Goal: Information Seeking & Learning: Learn about a topic

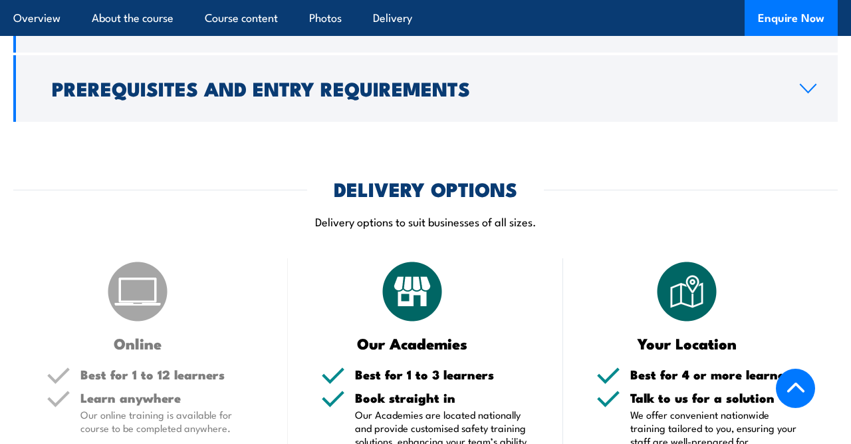
scroll to position [1400, 0]
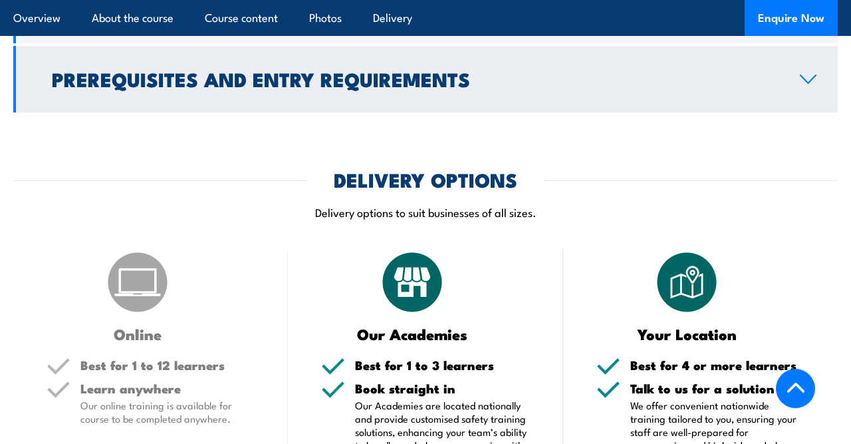
click at [380, 94] on link "Prerequisites and Entry Requirements" at bounding box center [425, 79] width 825 height 67
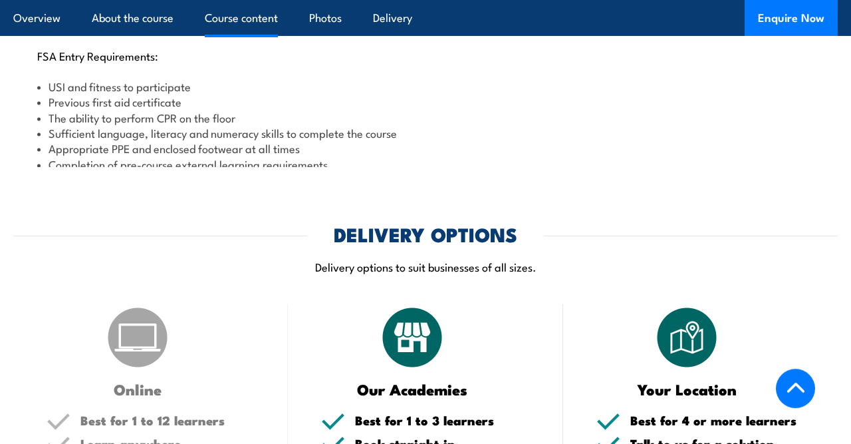
scroll to position [1267, 0]
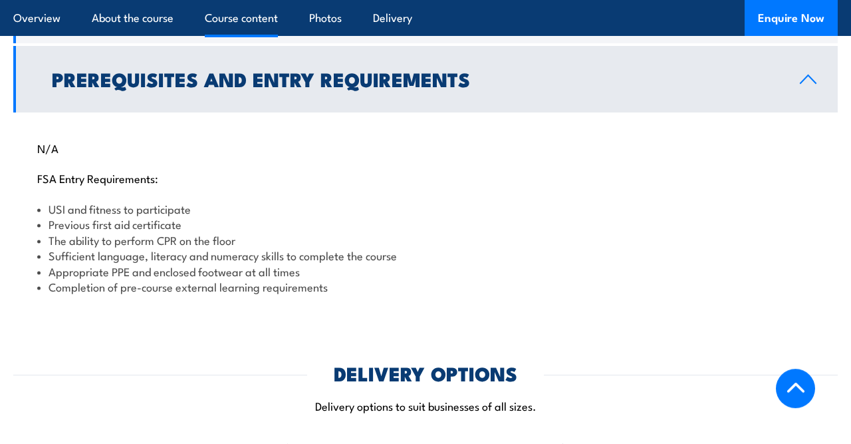
click at [251, 208] on li "USI and fitness to participate" at bounding box center [425, 208] width 777 height 15
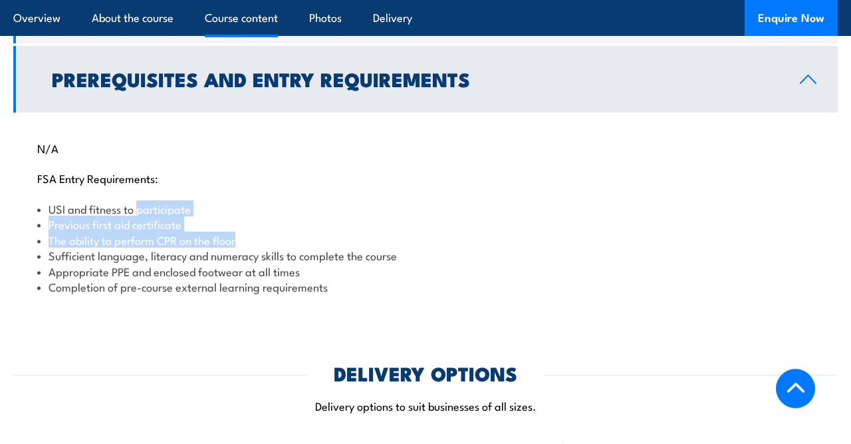
drag, startPoint x: 251, startPoint y: 208, endPoint x: 299, endPoint y: 233, distance: 54.4
click at [299, 233] on ul "USI and fitness to participate Previous first aid certificate The ability to pe…" at bounding box center [425, 247] width 777 height 93
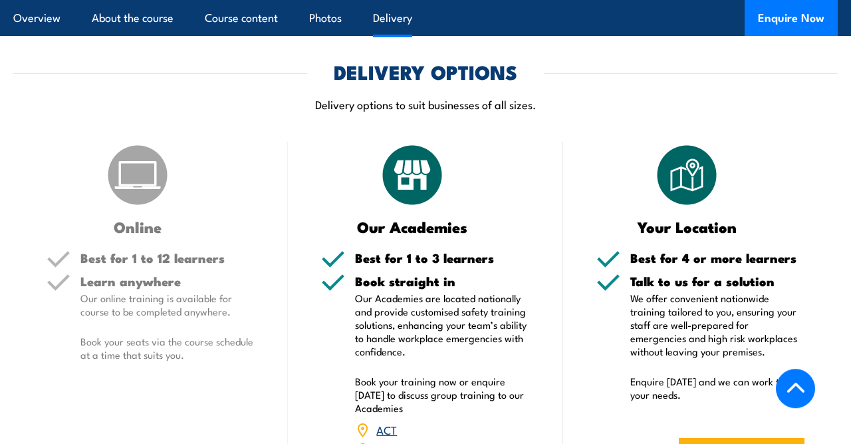
scroll to position [1570, 0]
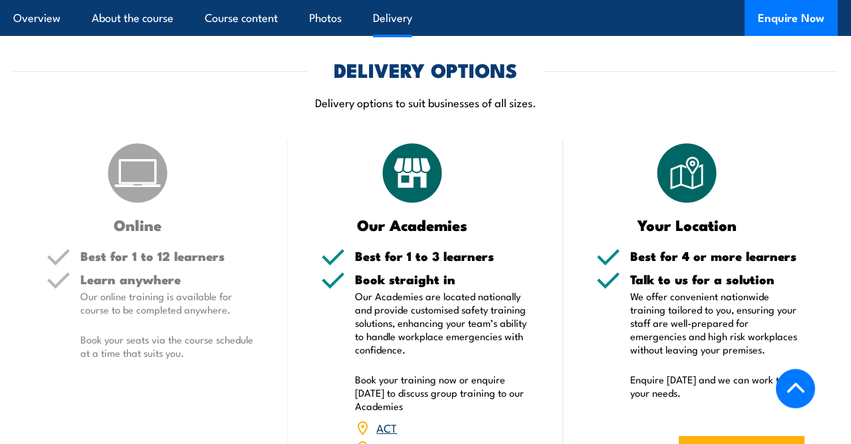
click at [213, 295] on p "Our online training is available for course to be completed anywhere." at bounding box center [167, 302] width 174 height 27
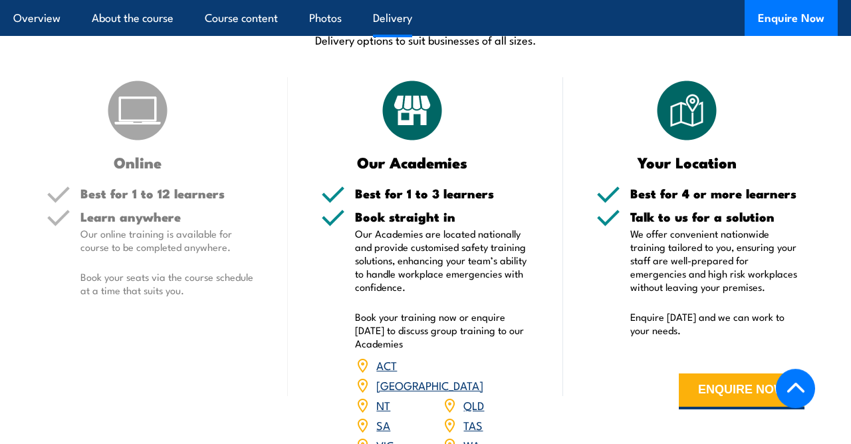
click at [213, 295] on p "Book your seats via the course schedule at a time that suits you." at bounding box center [167, 283] width 174 height 27
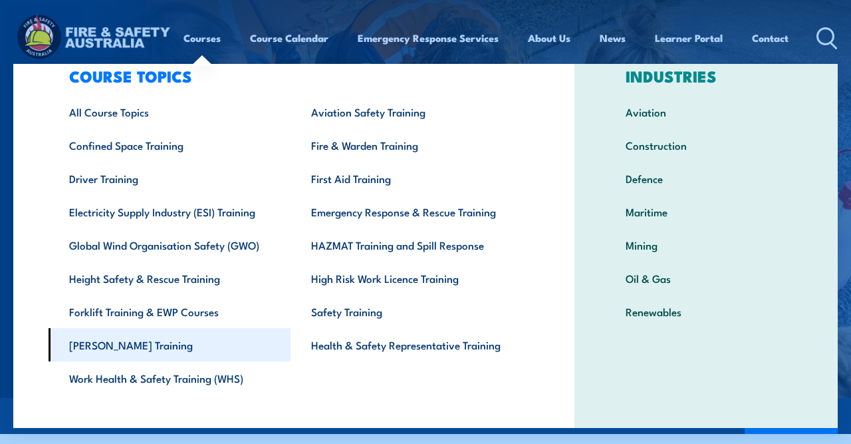
scroll to position [0, 0]
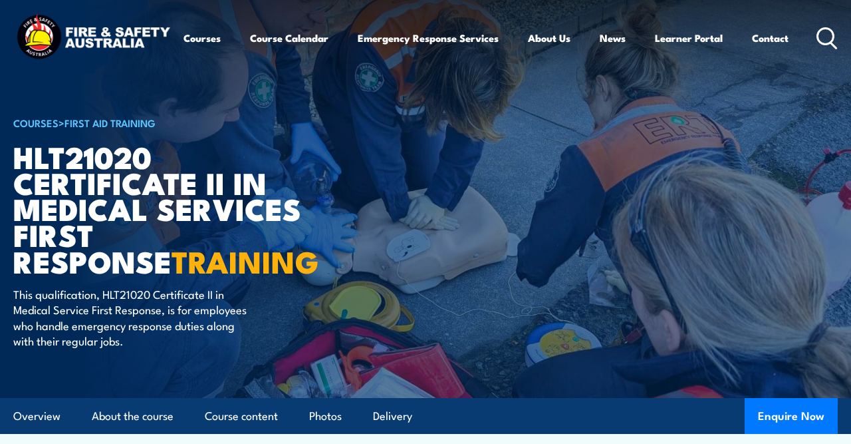
click at [116, 293] on p "This qualification, HLT21020 Certificate II in Medical Service First Response, …" at bounding box center [134, 317] width 243 height 63
copy p "HLT21020"
